Goal: Navigation & Orientation: Locate item on page

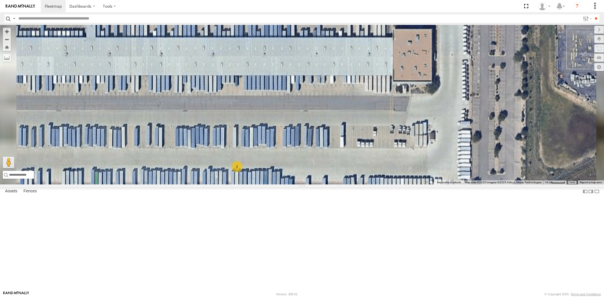
drag, startPoint x: 334, startPoint y: 189, endPoint x: 346, endPoint y: 148, distance: 42.9
click at [346, 148] on div "2" at bounding box center [302, 105] width 604 height 160
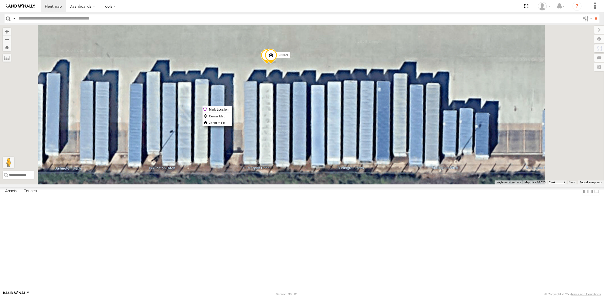
drag, startPoint x: 344, startPoint y: 106, endPoint x: 340, endPoint y: 109, distance: 5.4
click at [277, 64] on span at bounding box center [271, 56] width 12 height 15
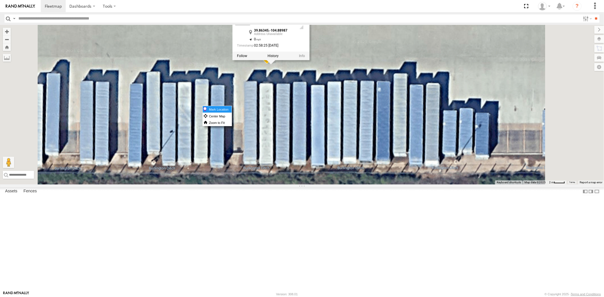
click at [232, 110] on label "Mark Location" at bounding box center [217, 109] width 29 height 7
click at [364, 153] on div "23369 4G 23369 23369 All Assets [GEOGRAPHIC_DATA] 39.86345 , -104.88987 0 02:58…" at bounding box center [302, 105] width 604 height 160
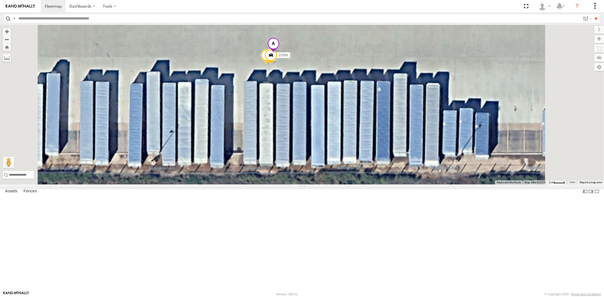
click at [280, 53] on span at bounding box center [273, 45] width 12 height 15
click at [246, 46] on span at bounding box center [240, 44] width 9 height 4
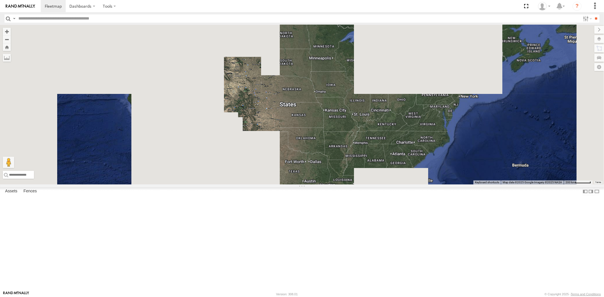
drag, startPoint x: 338, startPoint y: 157, endPoint x: 239, endPoint y: 152, distance: 98.7
click at [248, 153] on div at bounding box center [302, 105] width 604 height 160
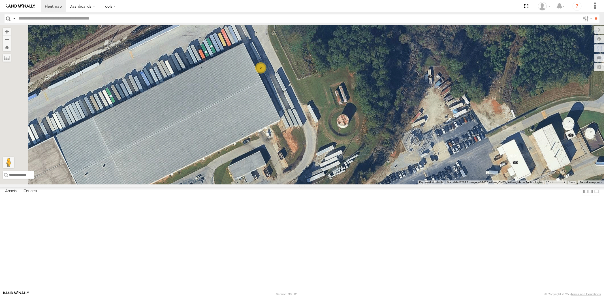
click at [341, 150] on div "23207 NEW 23207xx 23460 23480 23460 NEW 23461 4G 23466 2" at bounding box center [302, 105] width 604 height 160
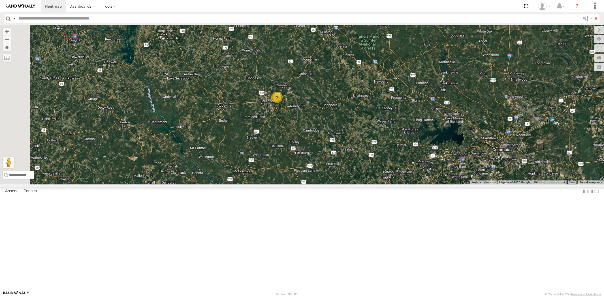
drag, startPoint x: 347, startPoint y: 163, endPoint x: 368, endPoint y: 171, distance: 21.8
click at [368, 171] on div "3" at bounding box center [302, 105] width 604 height 160
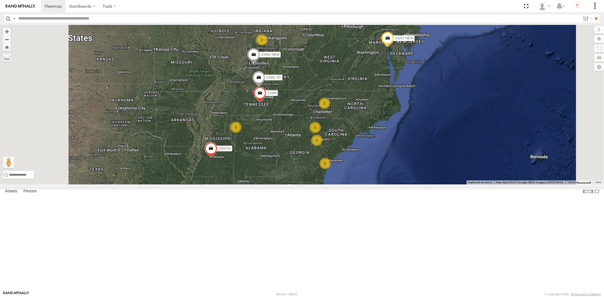
drag, startPoint x: 351, startPoint y: 167, endPoint x: 364, endPoint y: 172, distance: 14.5
click at [364, 172] on div "23207xx 23480 23460 NEW 23461 4G 4 5 23207 NEW 2 2 2 3 2 2 23460 2" at bounding box center [302, 105] width 604 height 160
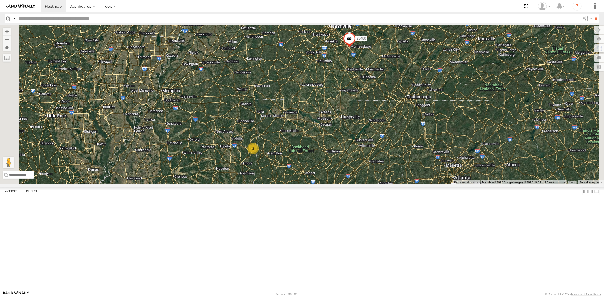
click at [335, 179] on div "23207xx 23480 23460 NEW 23461 4G 23207 NEW 23460 2" at bounding box center [302, 105] width 604 height 160
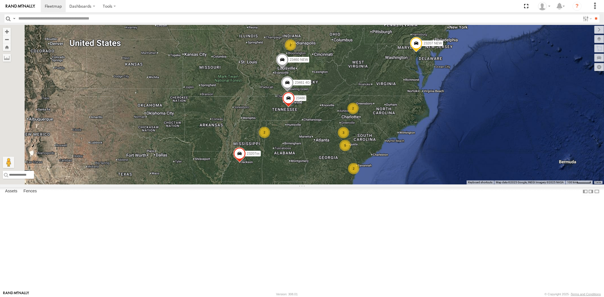
drag, startPoint x: 362, startPoint y: 173, endPoint x: 361, endPoint y: 178, distance: 5.4
click at [361, 178] on div "23207xx 23480 23460 NEW 23461 4G 23207 NEW 23460 4 5 2 2 2 3 2 2 2" at bounding box center [302, 105] width 604 height 160
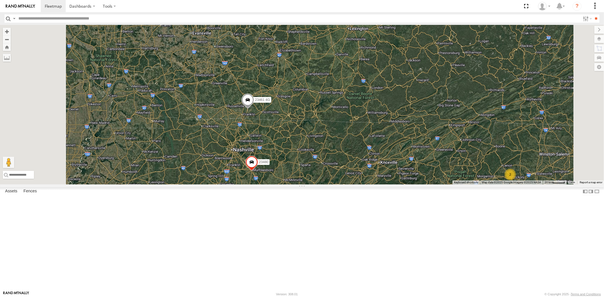
drag, startPoint x: 375, startPoint y: 186, endPoint x: 378, endPoint y: 192, distance: 7.1
click at [378, 185] on div "23207xx 23480 23460 NEW 23461 4G 23207 NEW 23460 2" at bounding box center [302, 105] width 604 height 160
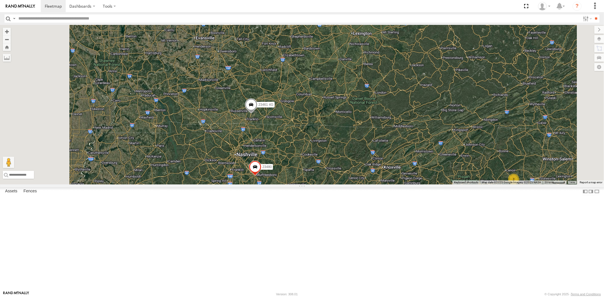
click at [400, 165] on div "23207xx 23480 23460 NEW 23461 4G 23207 NEW 23460 2" at bounding box center [302, 105] width 604 height 160
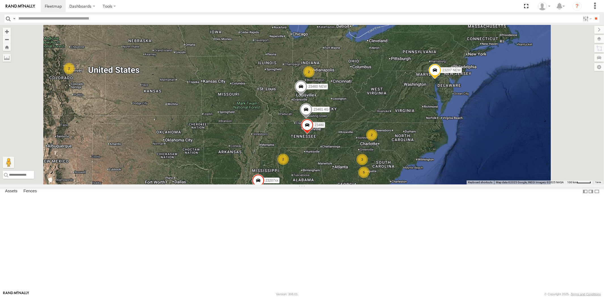
drag, startPoint x: 360, startPoint y: 163, endPoint x: 343, endPoint y: 173, distance: 19.5
click at [343, 173] on div "23207xx 23480 23460 NEW 23461 4G 23207 NEW 23460 4 5 2 2 2 3 2 2 2 2" at bounding box center [302, 105] width 604 height 160
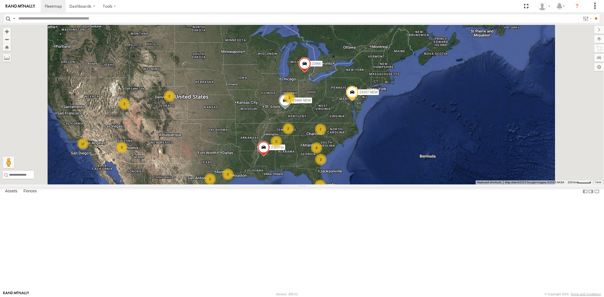
drag, startPoint x: 324, startPoint y: 169, endPoint x: 344, endPoint y: 169, distance: 19.8
click at [344, 169] on div "23207xx 23460 NEW 23207 NEW 23460 4 8 17 2 2 2 3 2 2 2 2 2 2" at bounding box center [302, 105] width 604 height 160
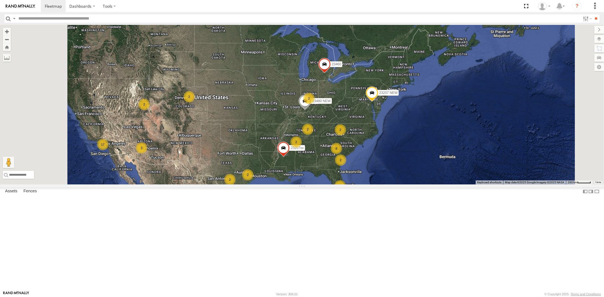
click at [348, 178] on div "23207xx 23460 NEW 23207 NEW 23460 4 8 17 2 2 2 3 2 2 2 2 2 2" at bounding box center [302, 105] width 604 height 160
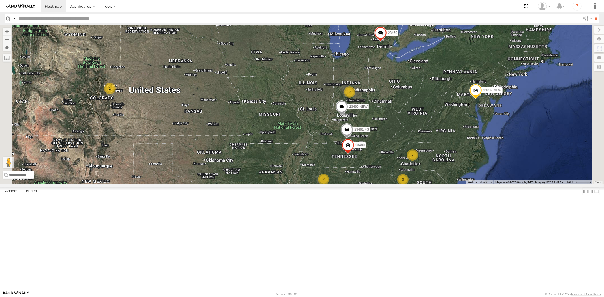
drag, startPoint x: 361, startPoint y: 156, endPoint x: 364, endPoint y: 150, distance: 6.3
click at [363, 152] on div "23207 NEW 23460 23207xx 23460 NEW 5 2 2 2 3 2 23480 2 23461 4G" at bounding box center [302, 105] width 604 height 160
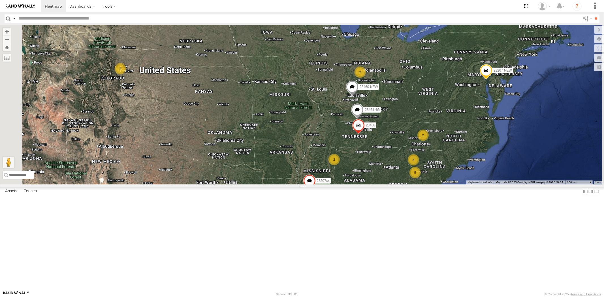
drag, startPoint x: 350, startPoint y: 160, endPoint x: 361, endPoint y: 146, distance: 17.8
click at [361, 146] on div "23207 NEW 23460 23207xx 23460 NEW 5 2 2 2 3 2 23480 2 23461 4G 2" at bounding box center [302, 105] width 604 height 160
